Goal: Information Seeking & Learning: Learn about a topic

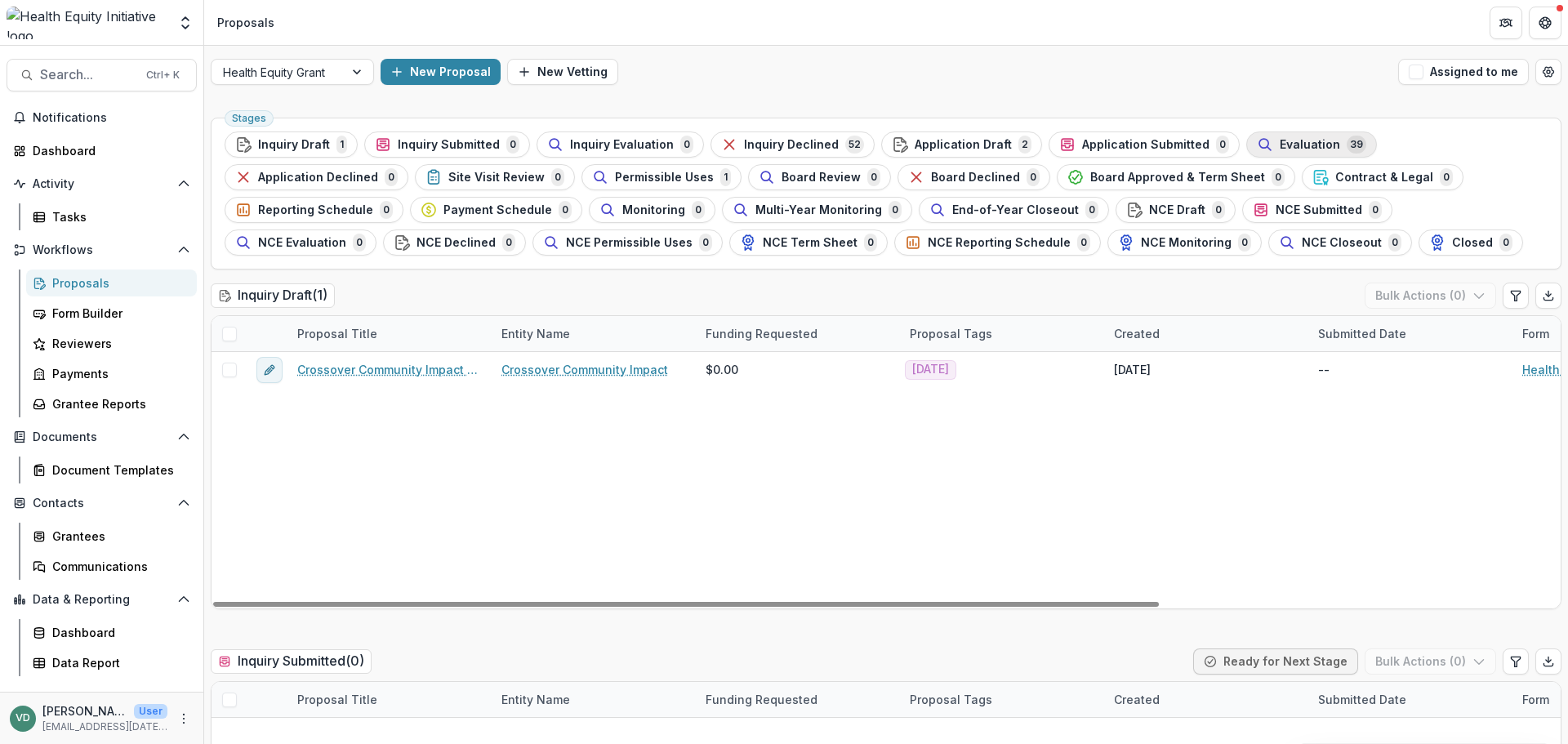
click at [1281, 148] on span "Evaluation" at bounding box center [1310, 145] width 61 height 14
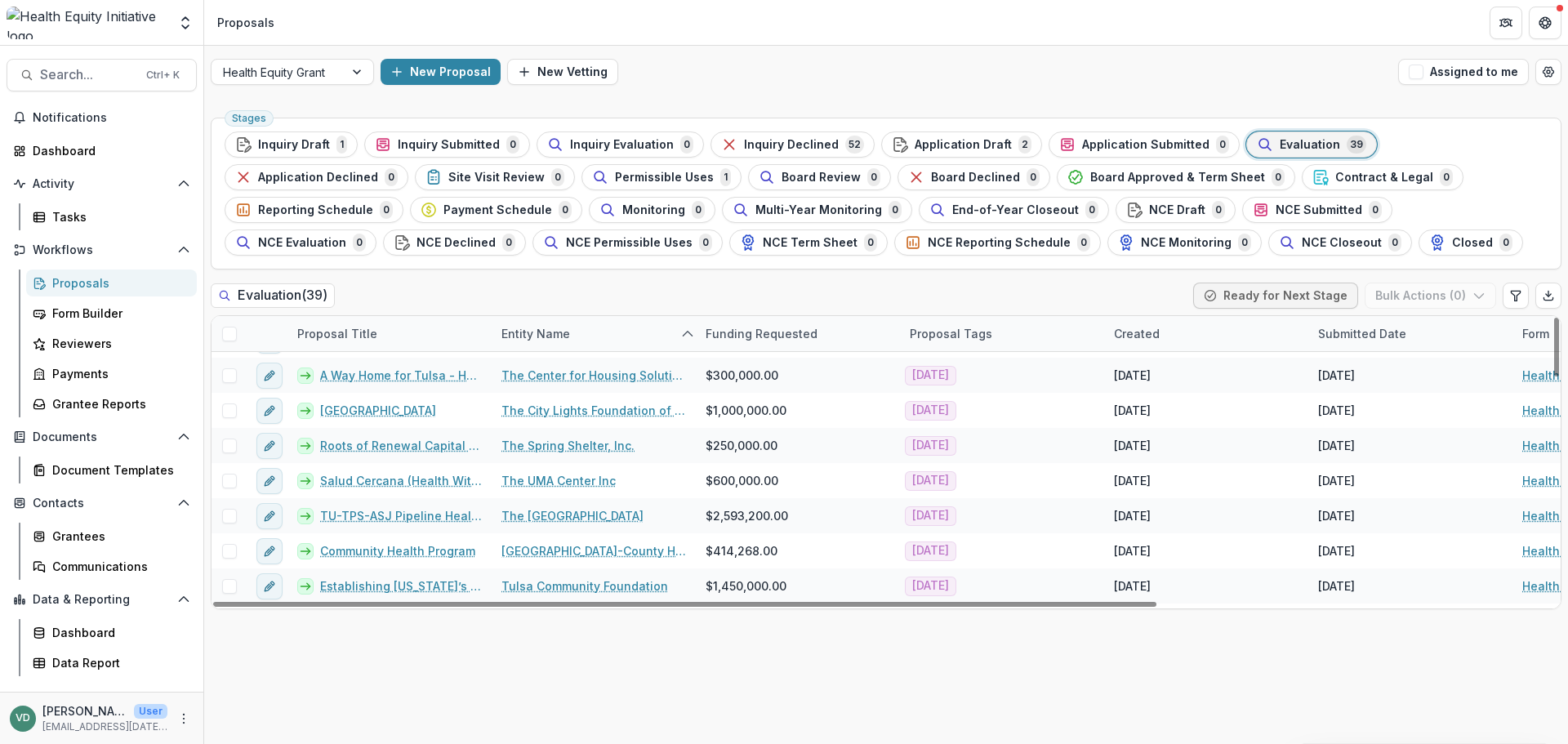
scroll to position [980, 0]
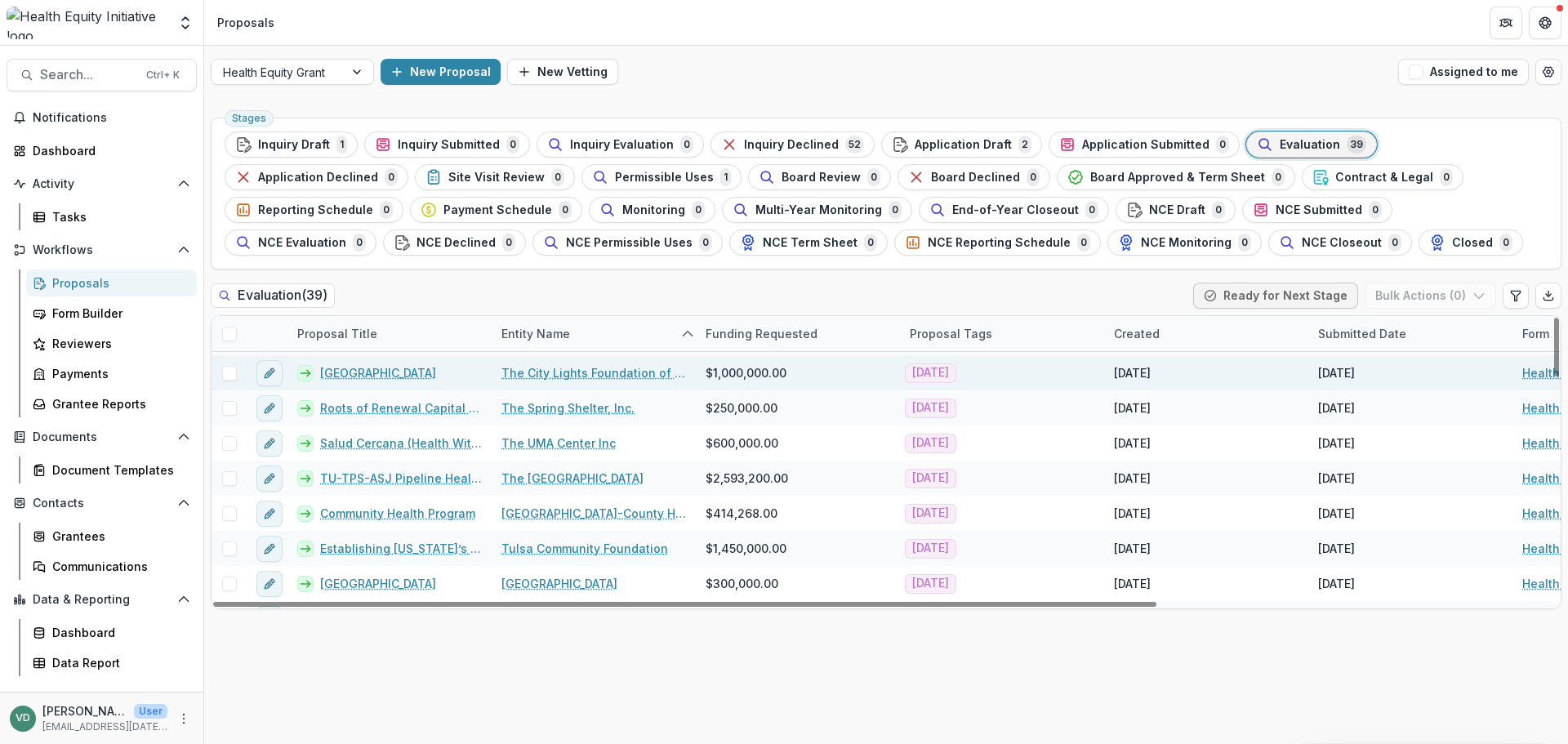
click at [396, 374] on link "[GEOGRAPHIC_DATA]" at bounding box center [378, 373] width 116 height 17
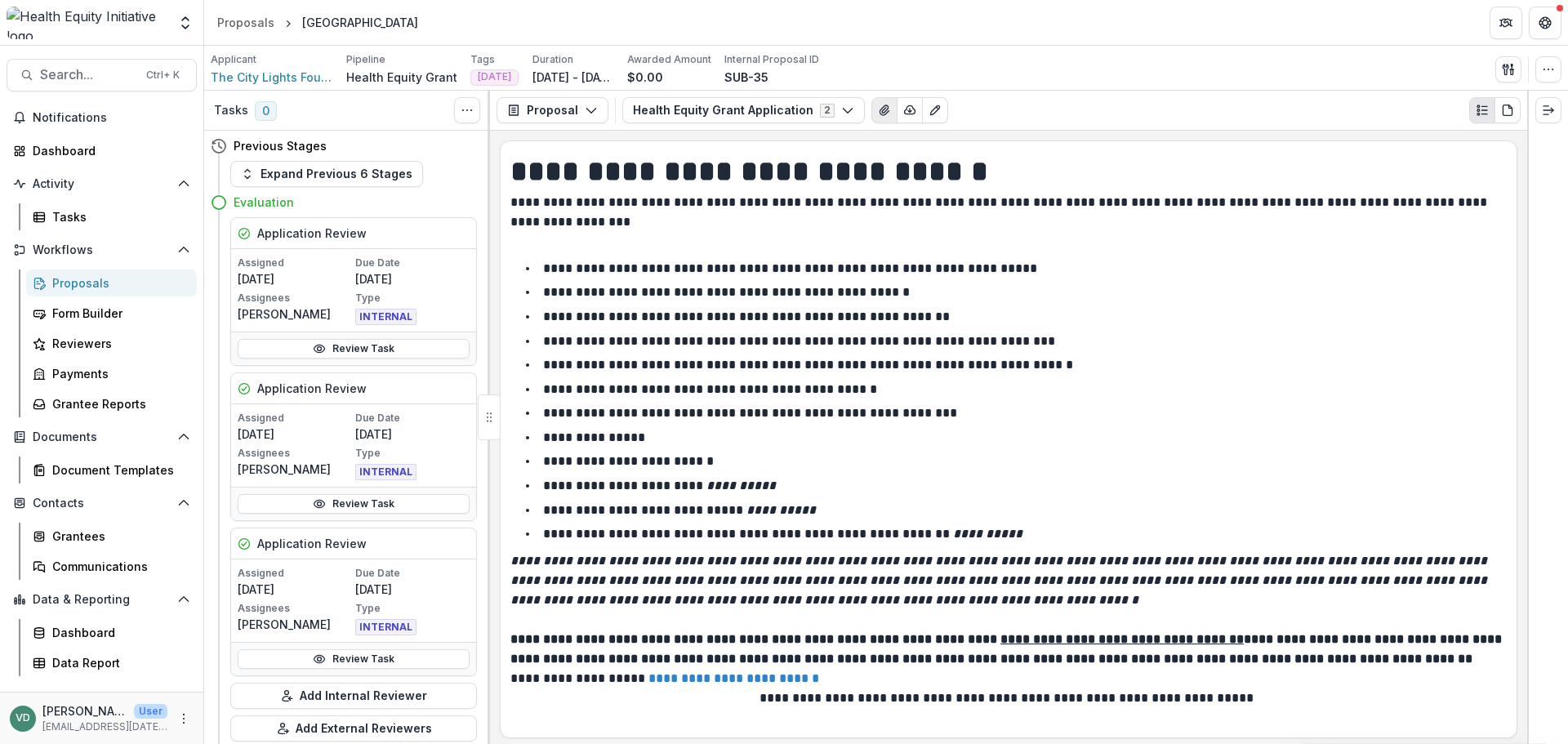
click at [879, 109] on icon "View Attached Files" at bounding box center [883, 110] width 9 height 10
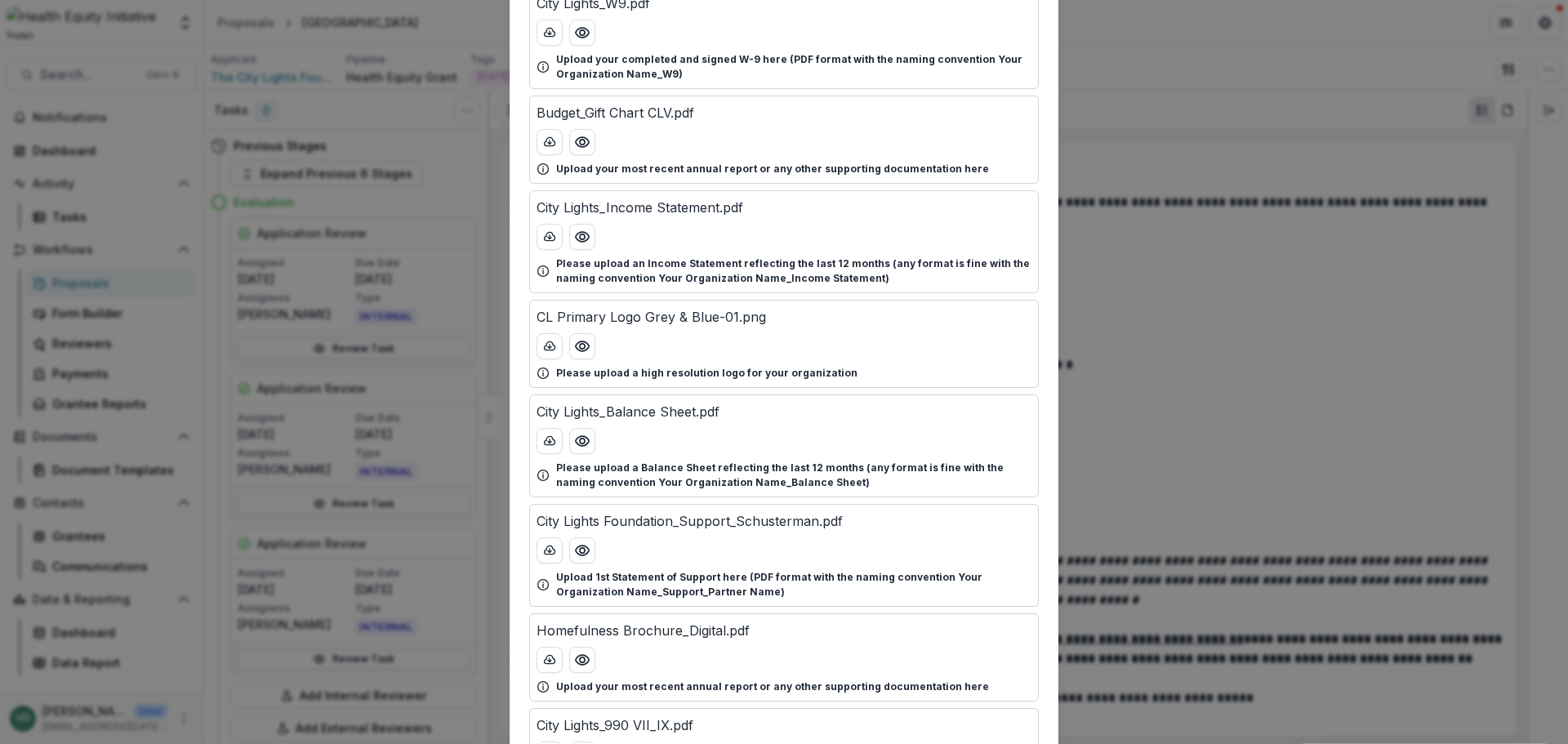
scroll to position [245, 0]
click at [579, 138] on icon "Preview Budget_Gift Chart CLV.pdf" at bounding box center [582, 141] width 17 height 17
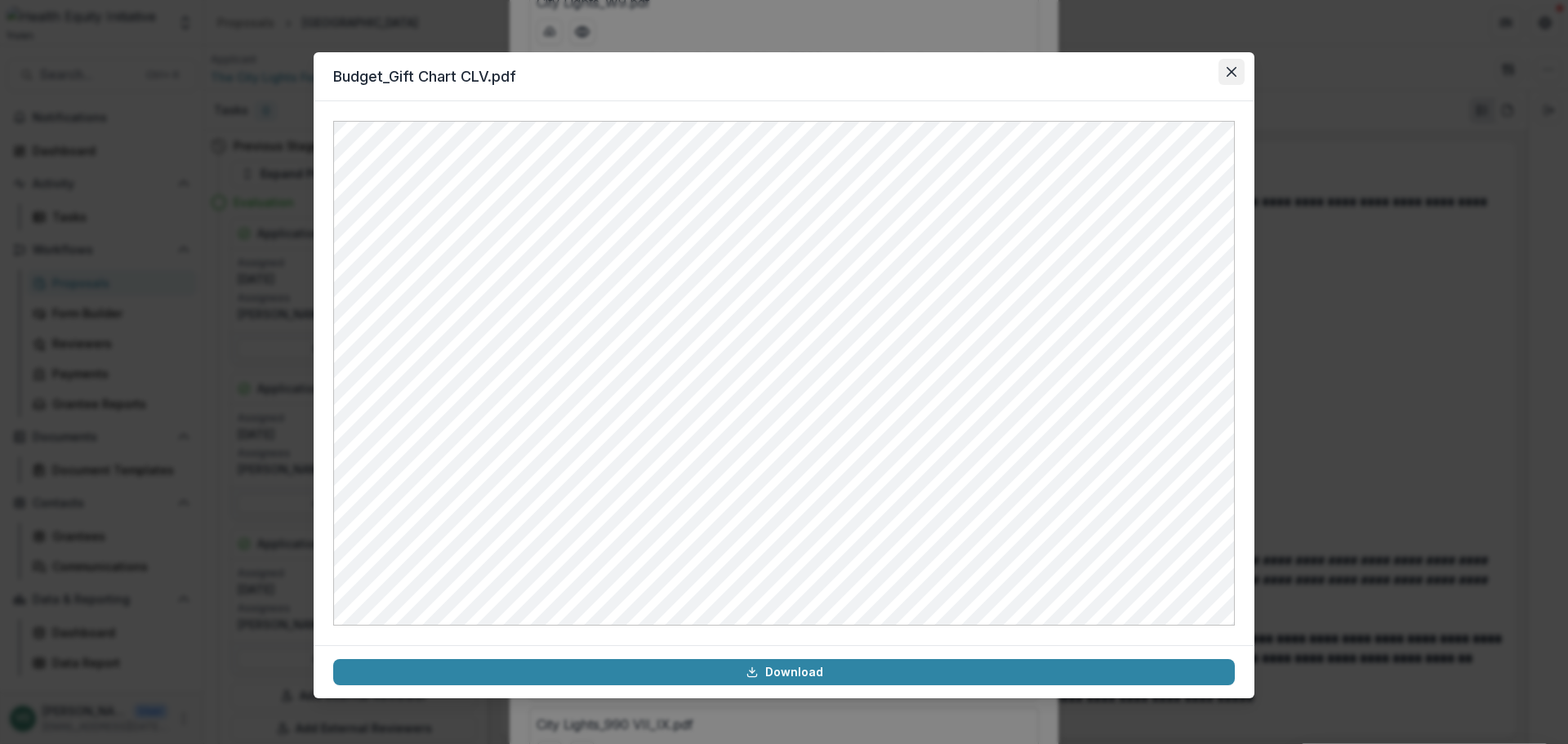
click at [1232, 70] on icon "Close" at bounding box center [1231, 71] width 10 height 10
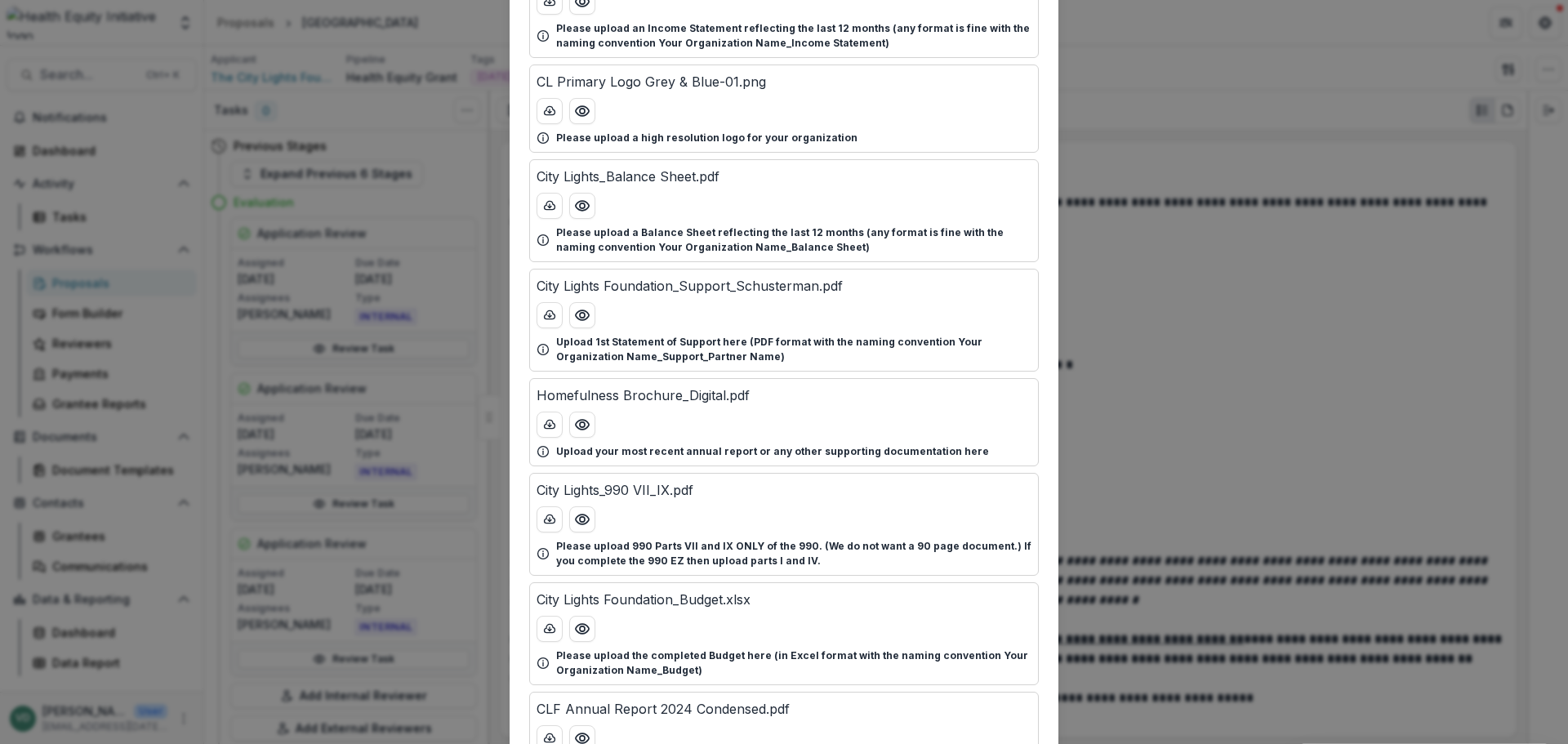
scroll to position [572, 0]
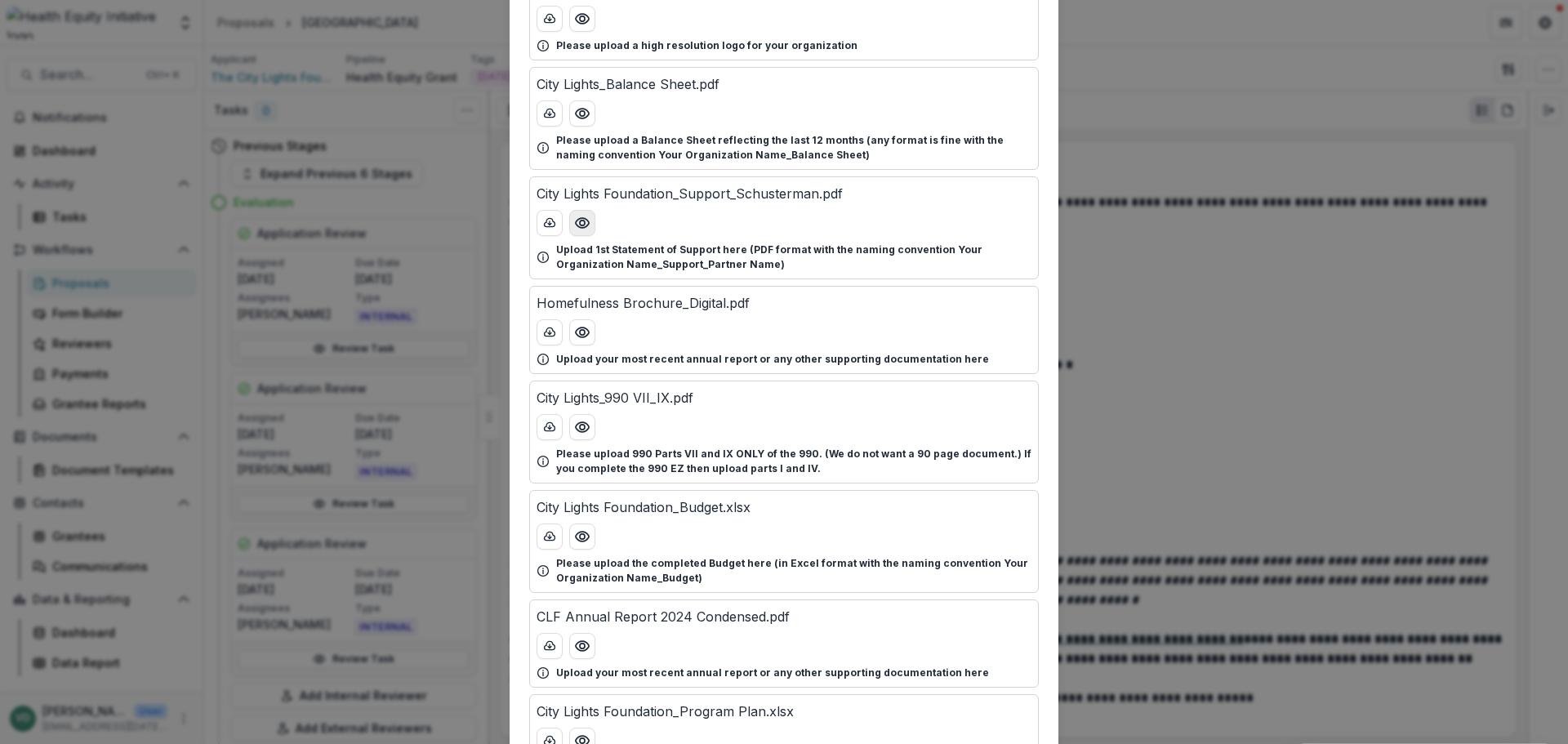
click at [579, 225] on icon "Preview City Lights Foundation_Support_Schusterman.pdf" at bounding box center [582, 223] width 17 height 17
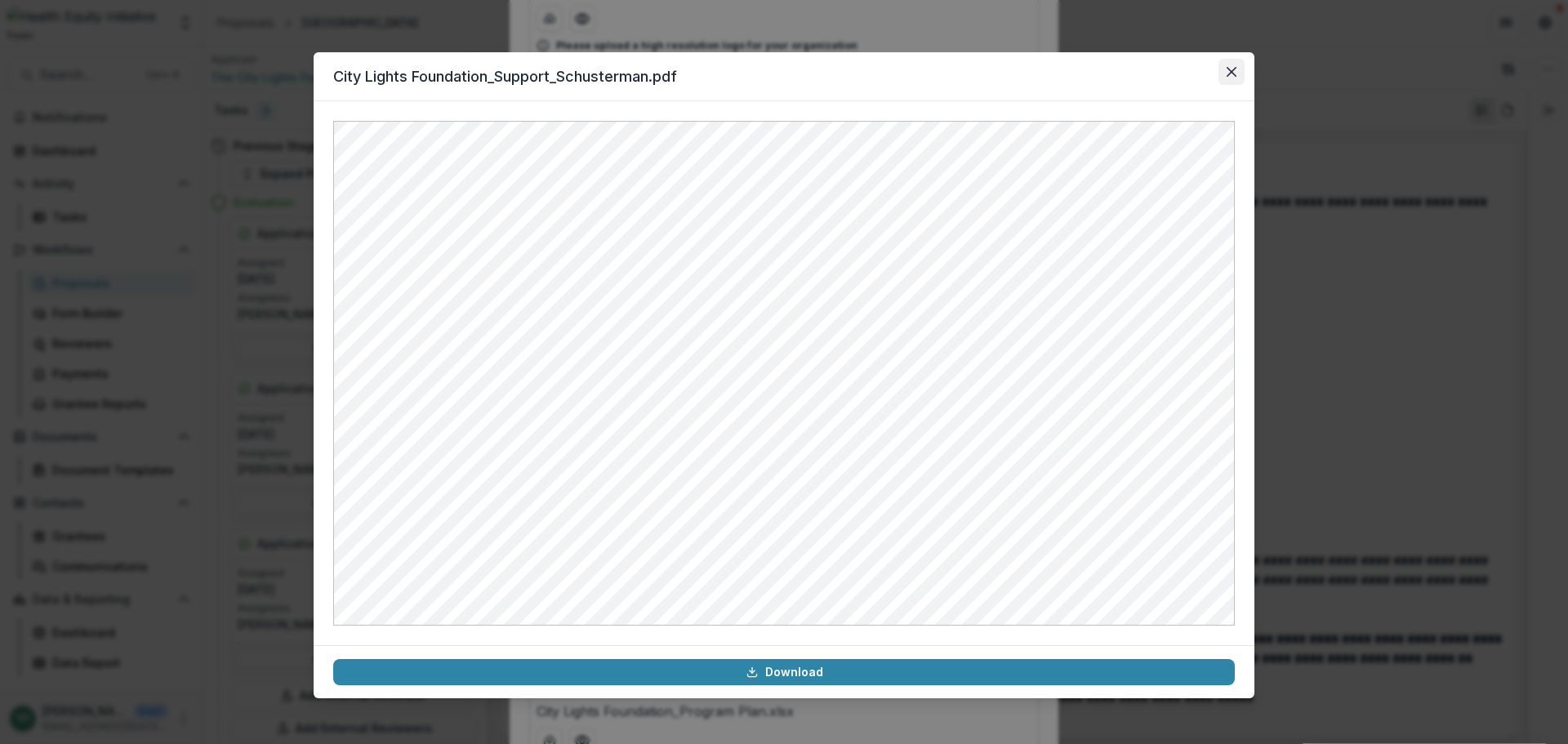
click at [1231, 74] on icon "Close" at bounding box center [1231, 71] width 10 height 10
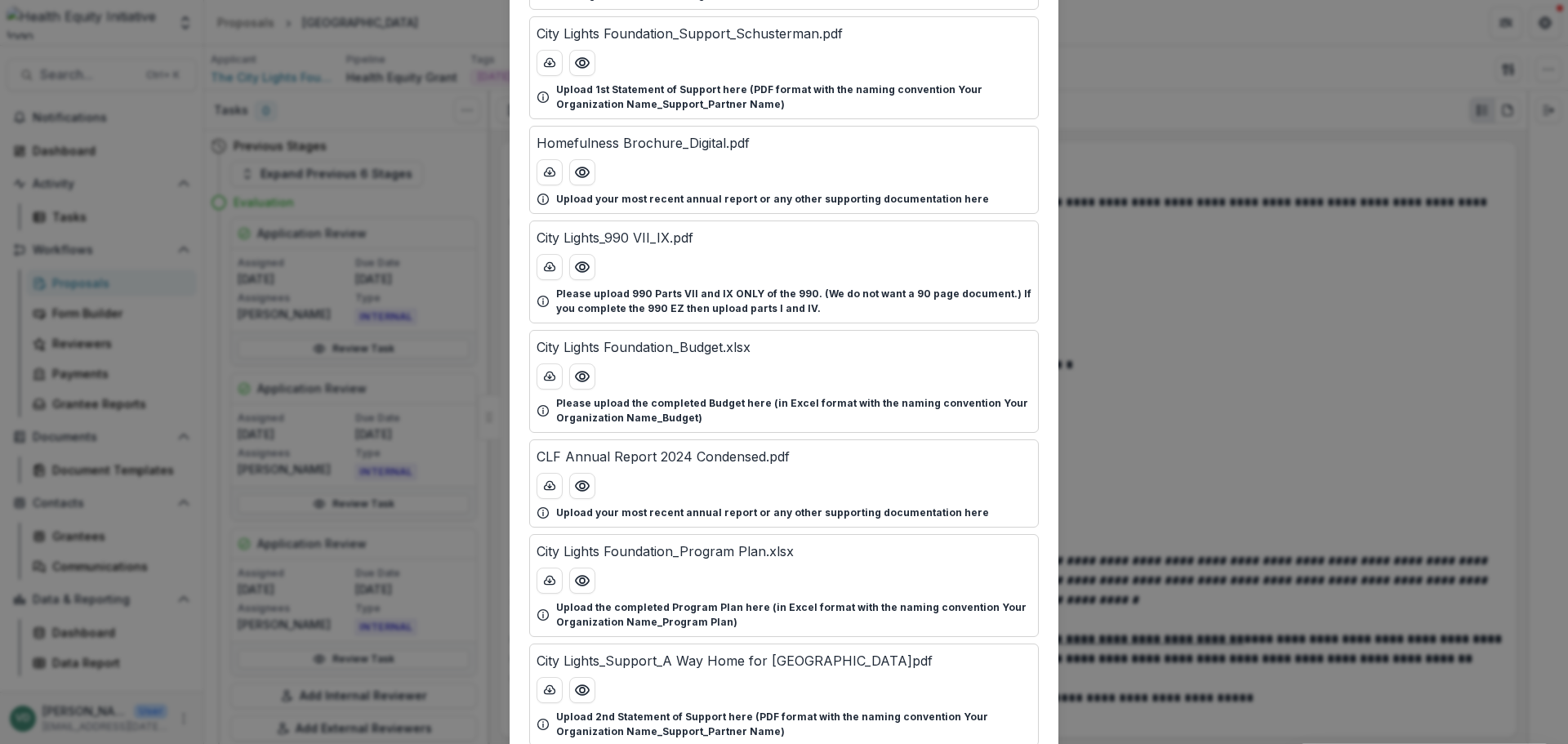
scroll to position [817, 0]
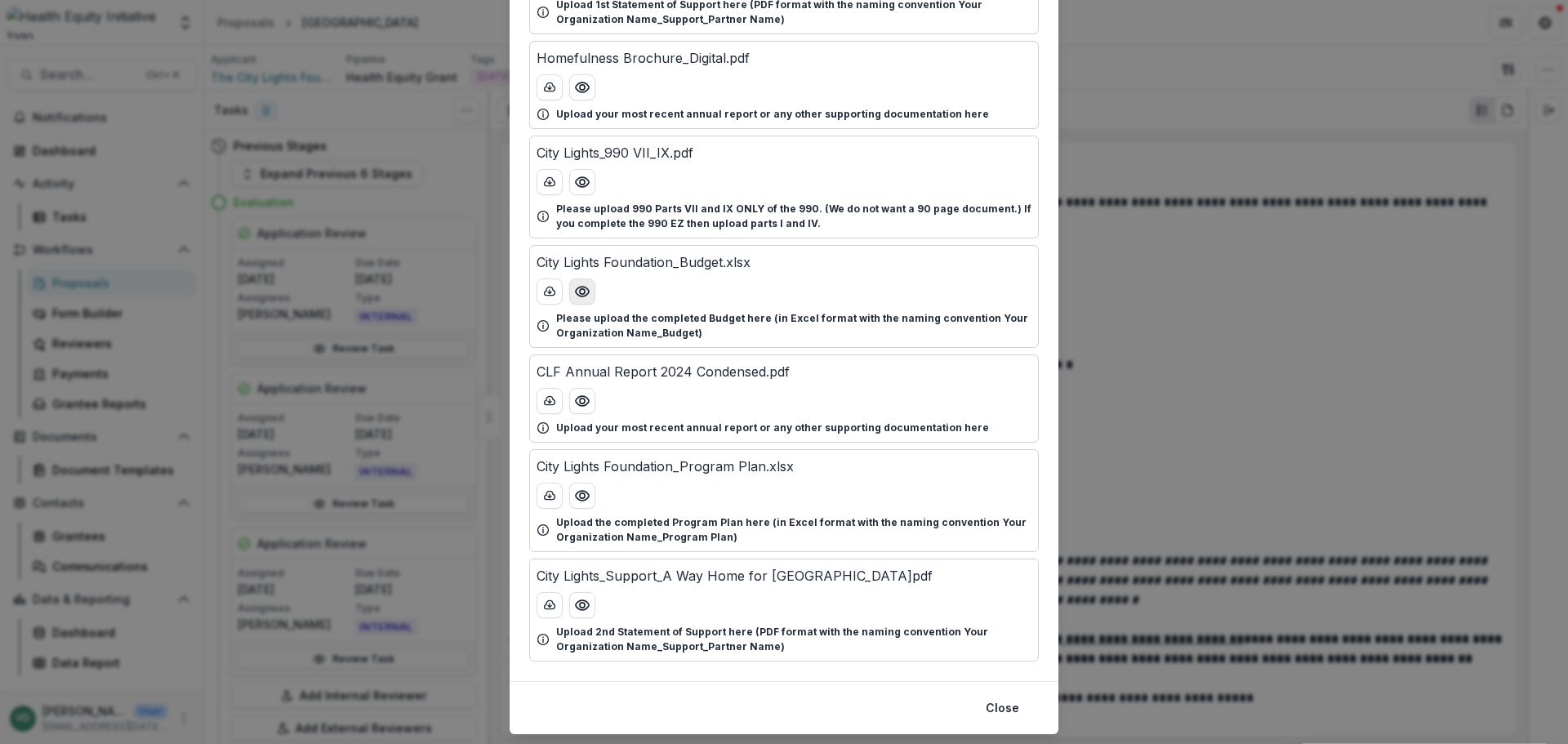
click at [575, 292] on icon "Preview City Lights Foundation_Budget.xlsx" at bounding box center [582, 291] width 17 height 17
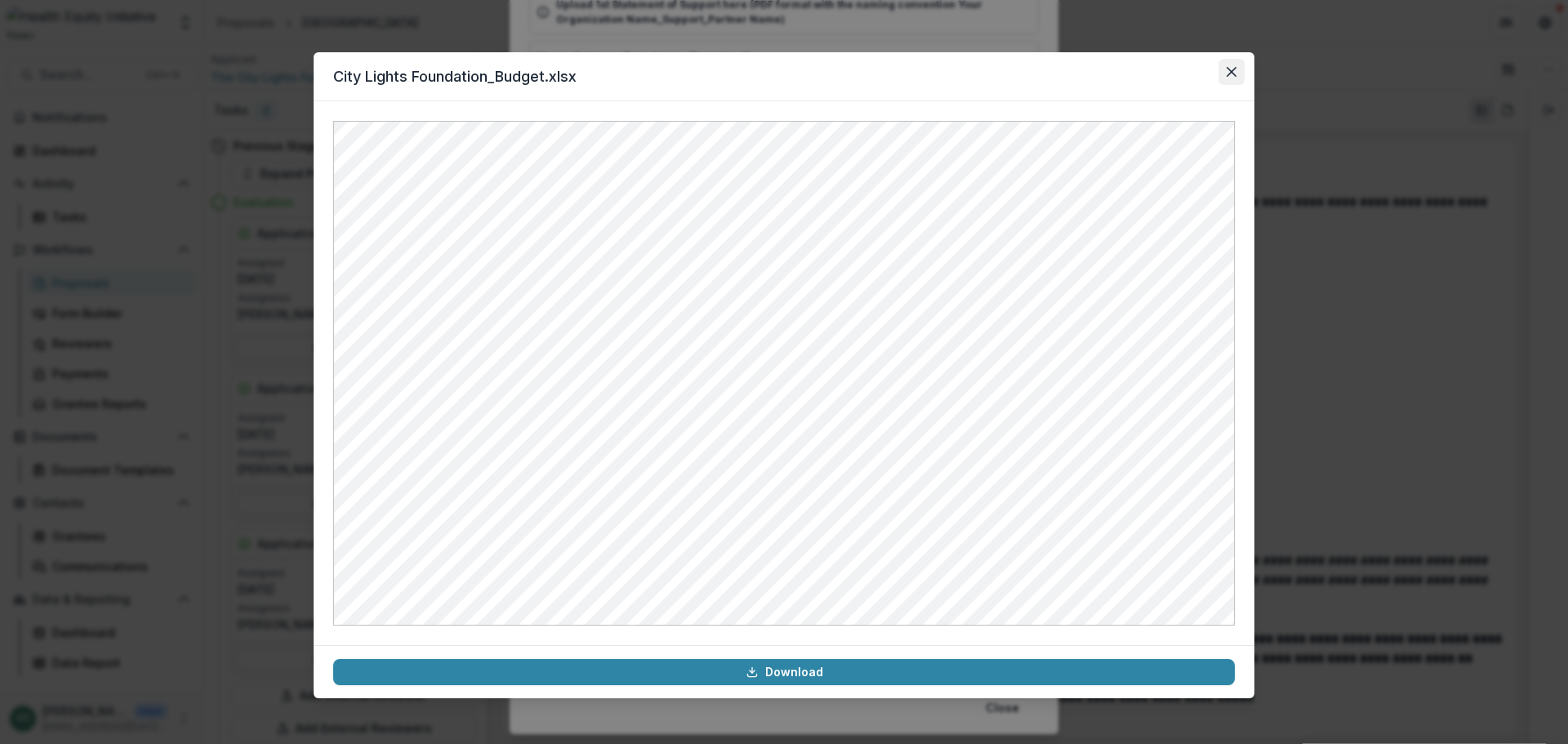
click at [1237, 68] on button "Close" at bounding box center [1232, 72] width 26 height 26
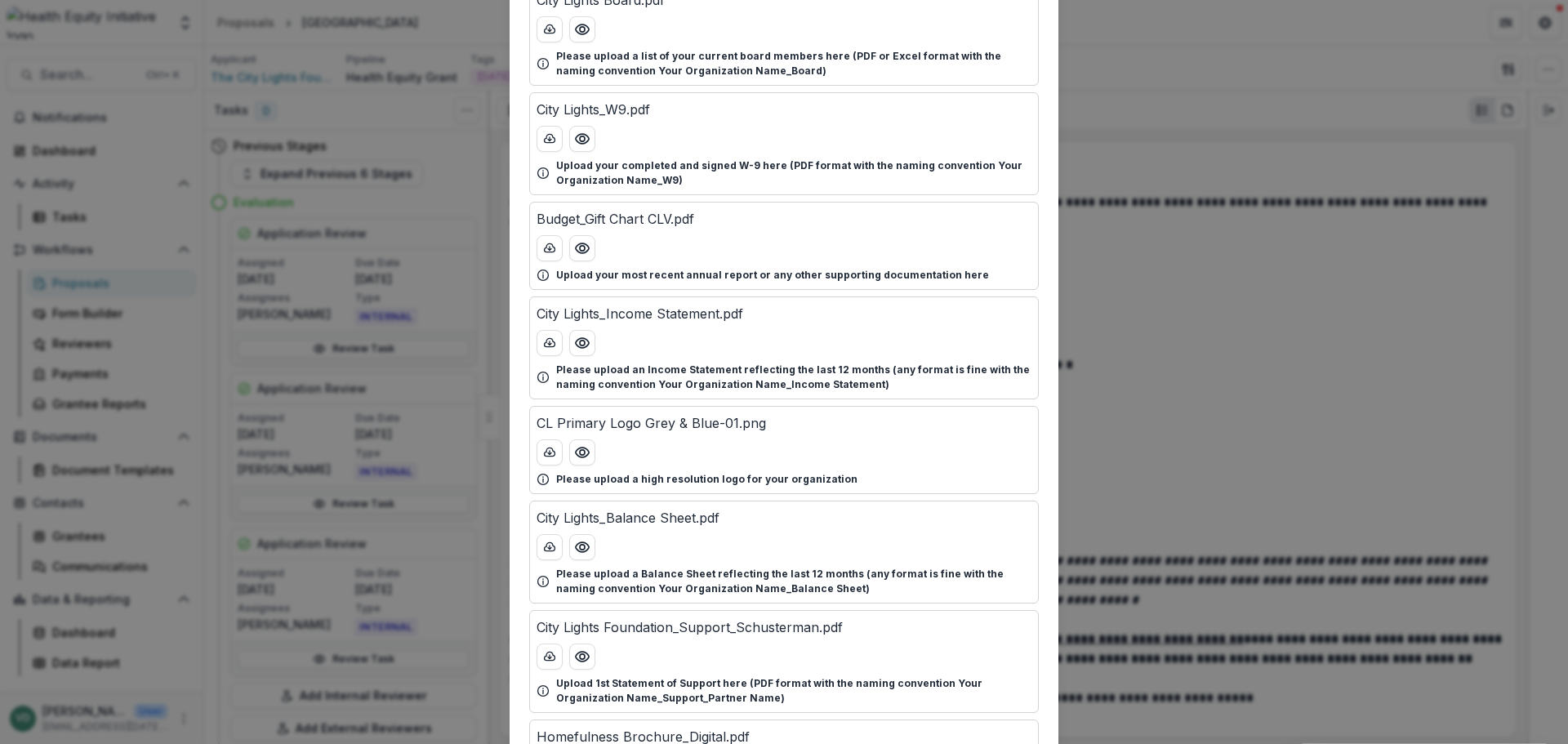
scroll to position [0, 0]
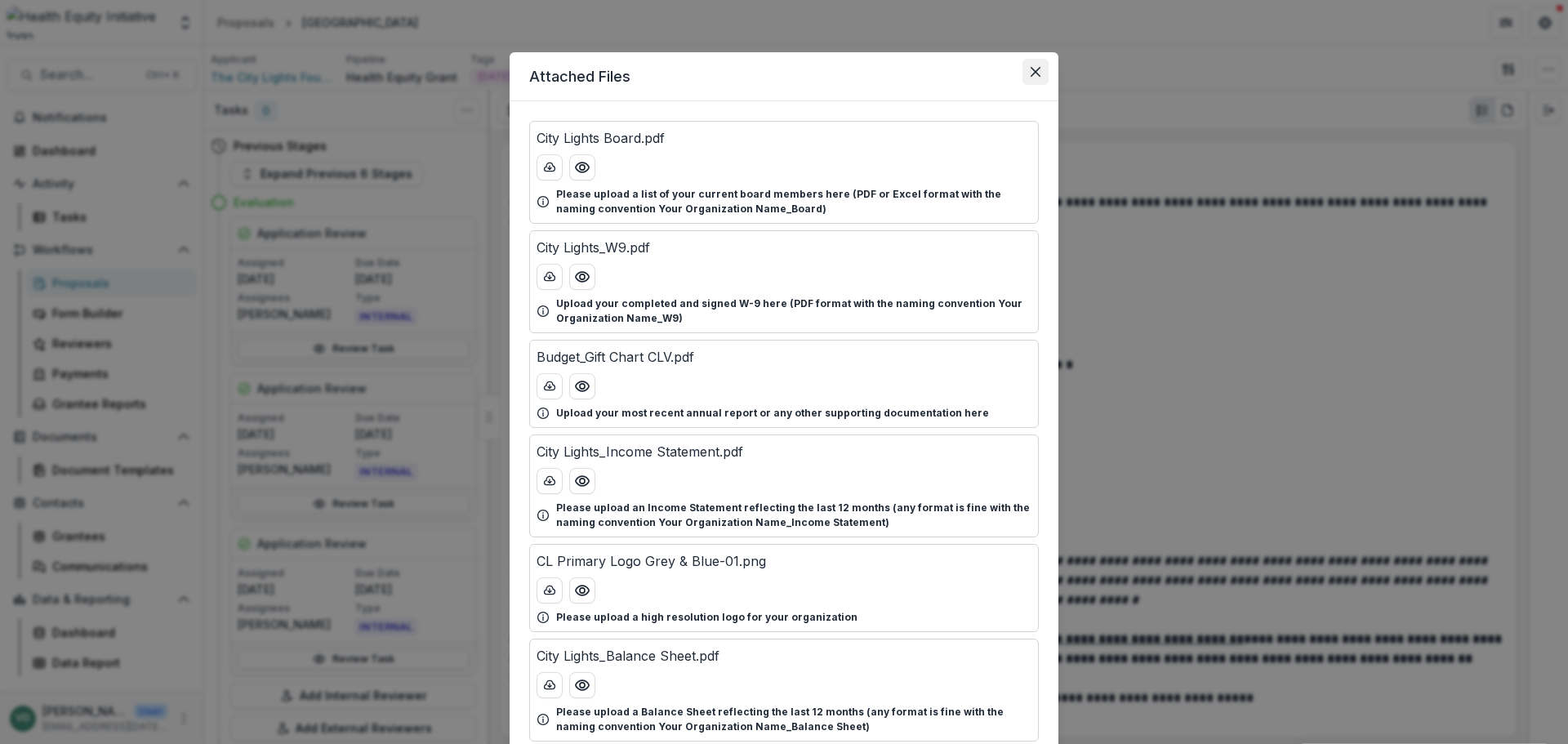
click at [1035, 75] on icon "Close" at bounding box center [1035, 71] width 10 height 10
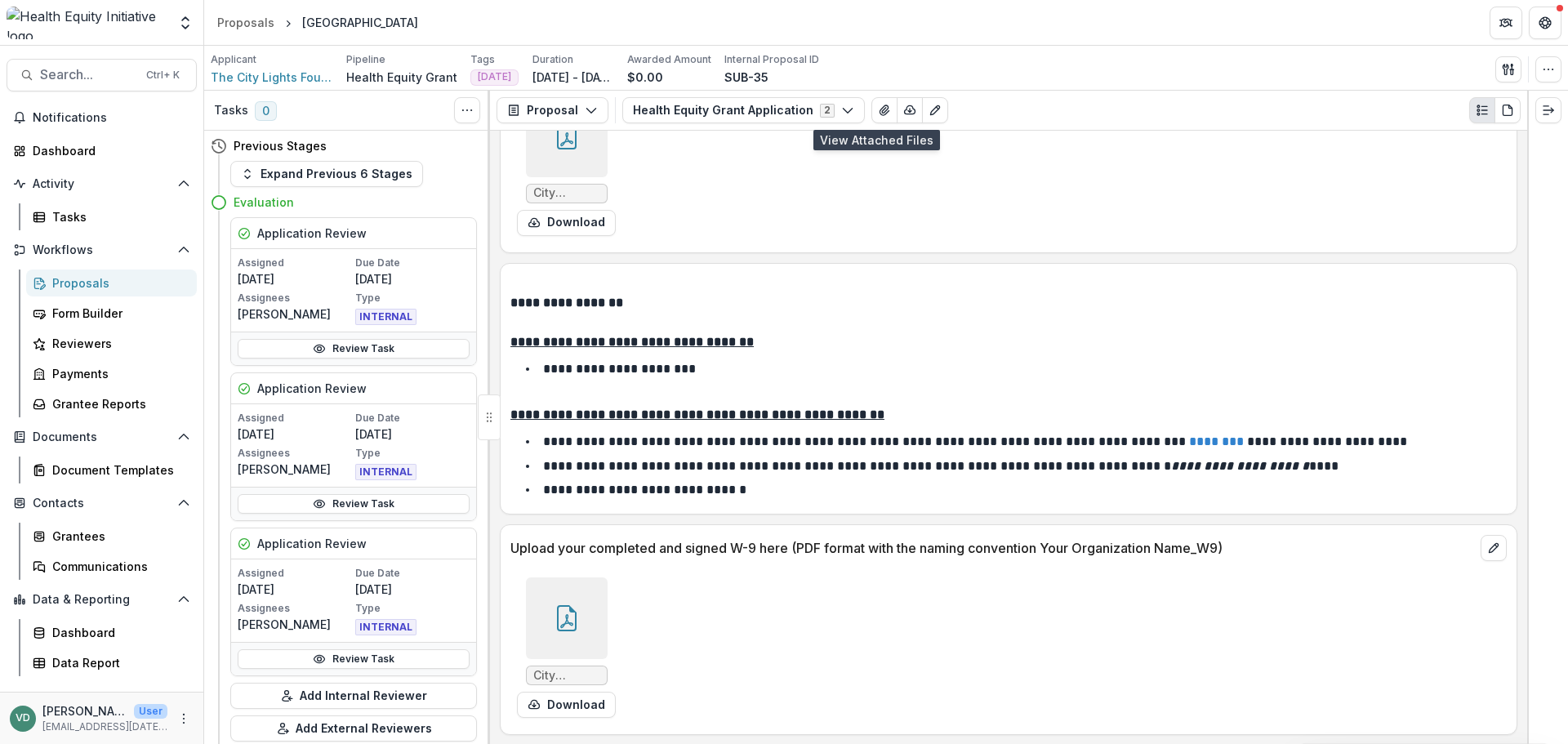
scroll to position [8334, 0]
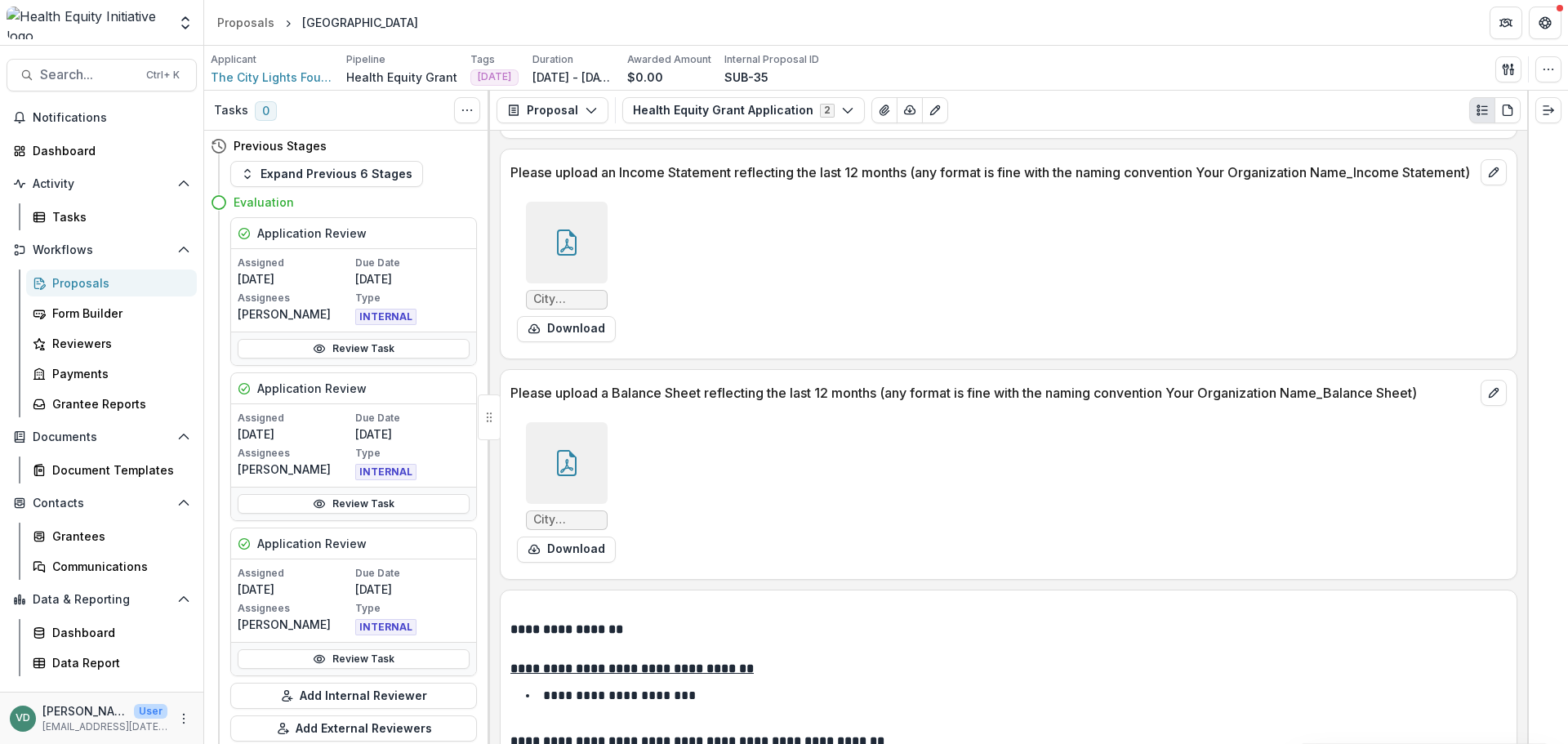
click at [567, 252] on icon at bounding box center [566, 242] width 26 height 26
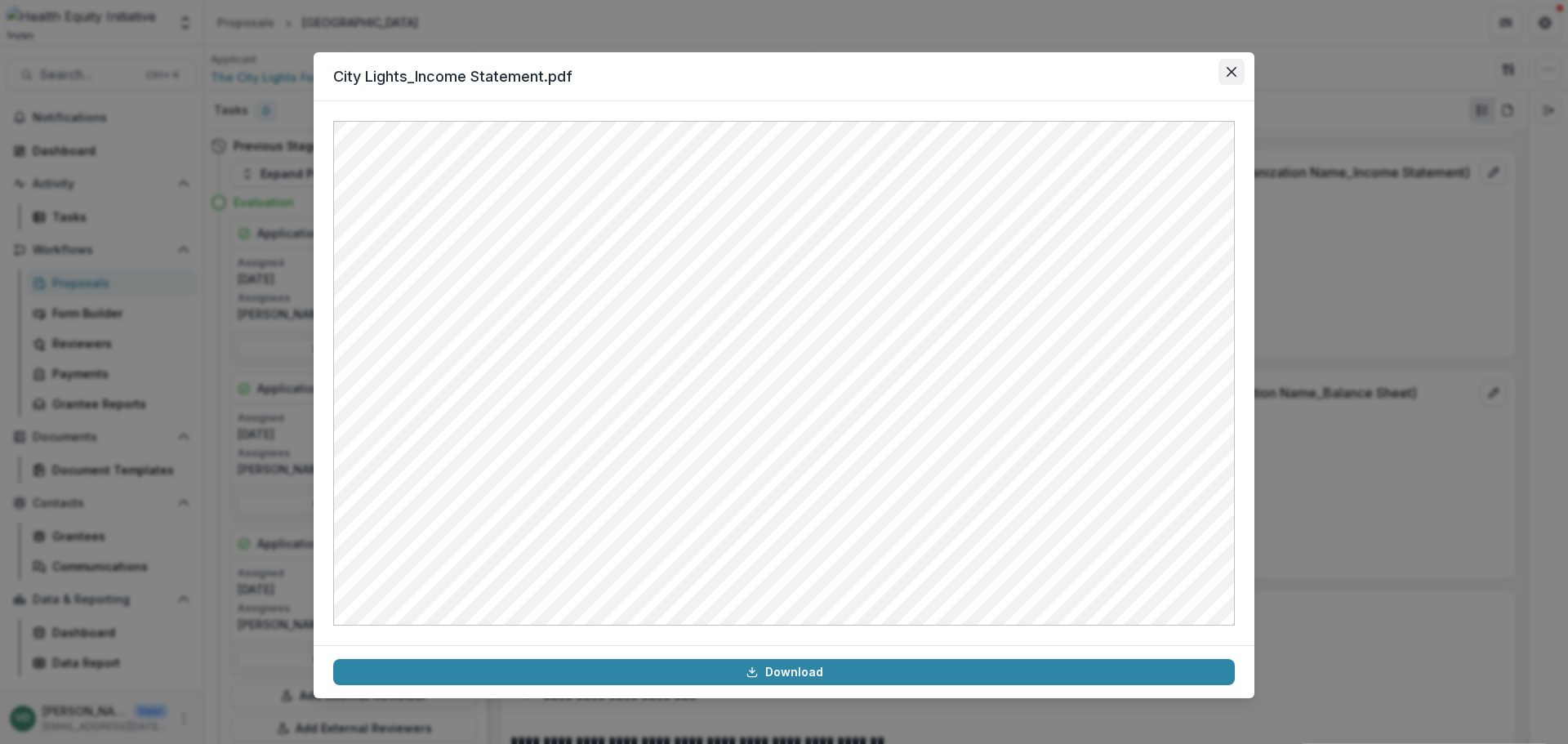
click at [1235, 64] on button "Close" at bounding box center [1232, 72] width 26 height 26
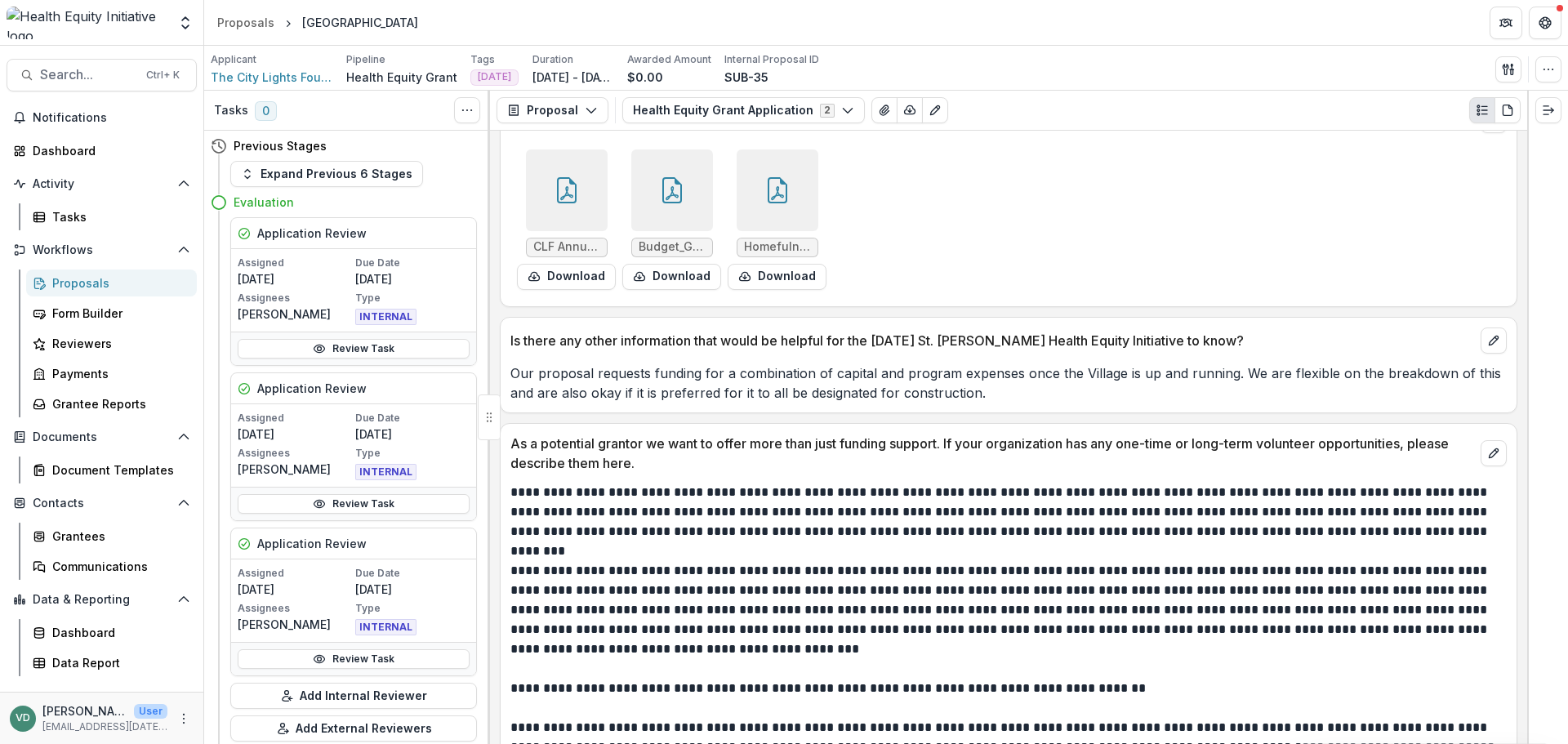
scroll to position [9642, 0]
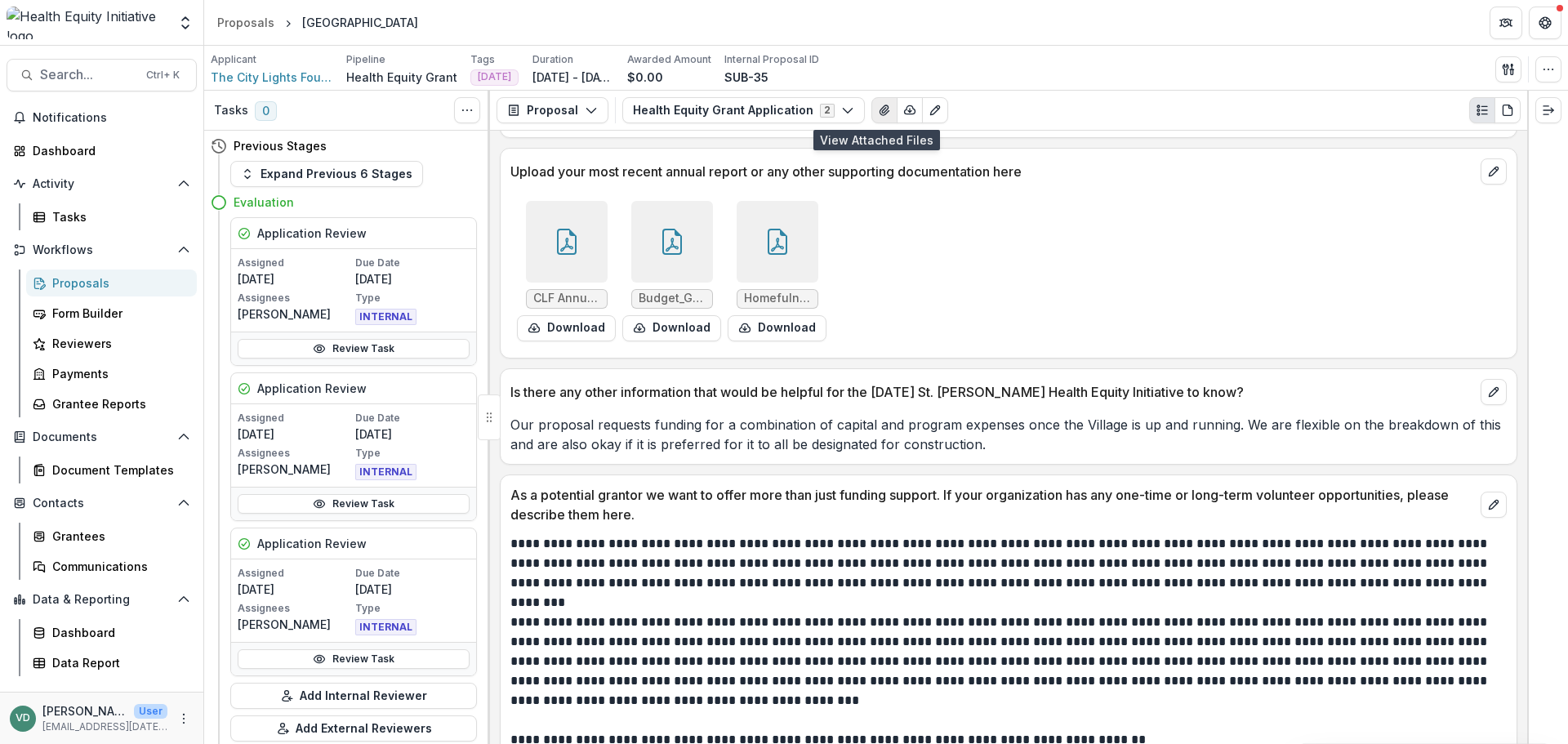
click at [878, 111] on icon "View Attached Files" at bounding box center [884, 110] width 13 height 13
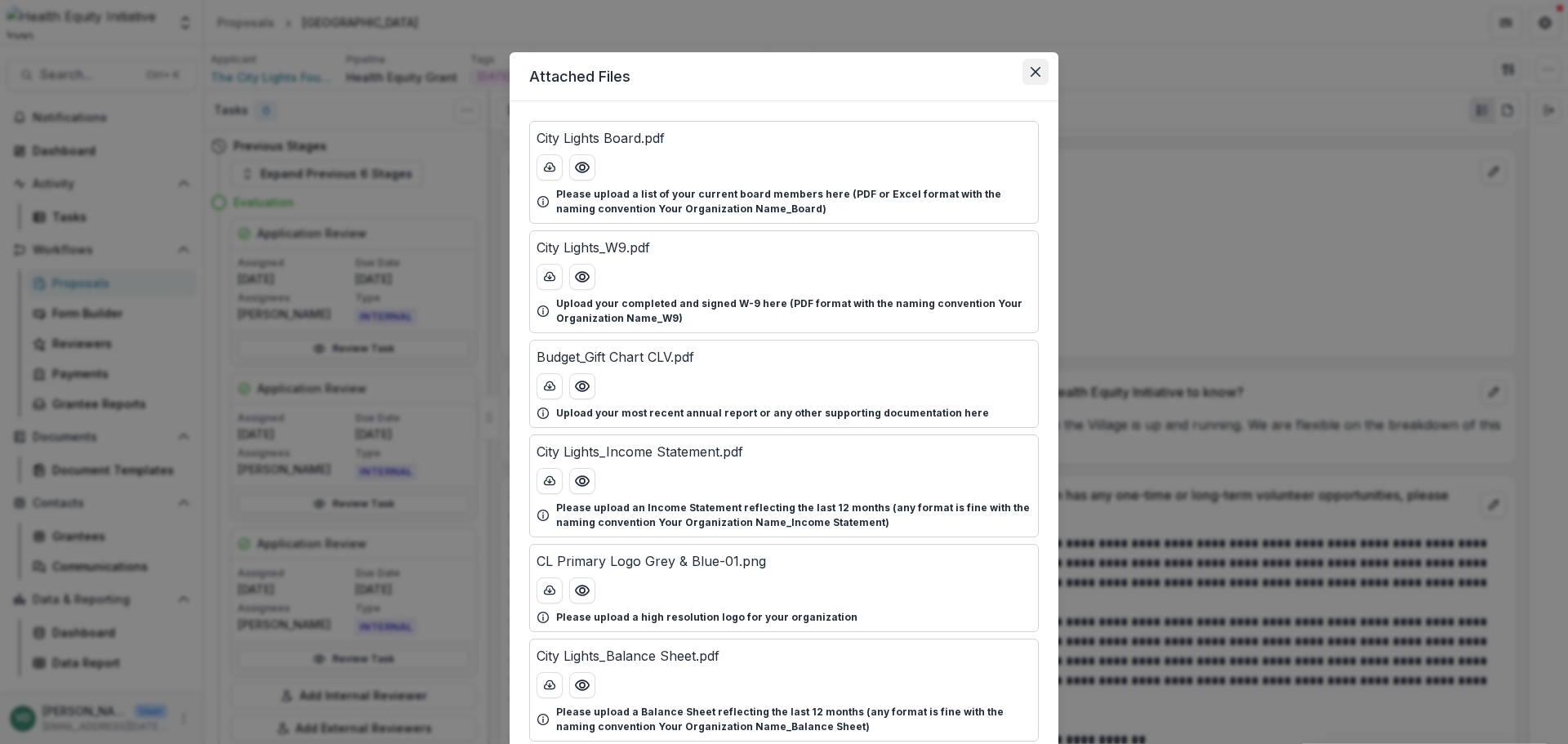
click at [1042, 69] on button "Close" at bounding box center [1035, 72] width 26 height 26
